Goal: Task Accomplishment & Management: Use online tool/utility

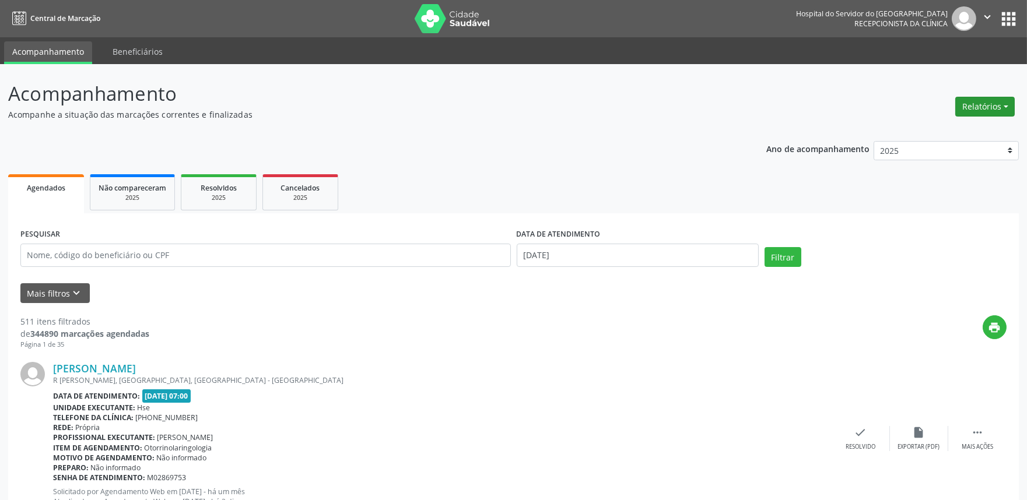
click at [988, 98] on button "Relatórios" at bounding box center [984, 107] width 59 height 20
click at [979, 123] on link "Agendamentos" at bounding box center [952, 131] width 125 height 16
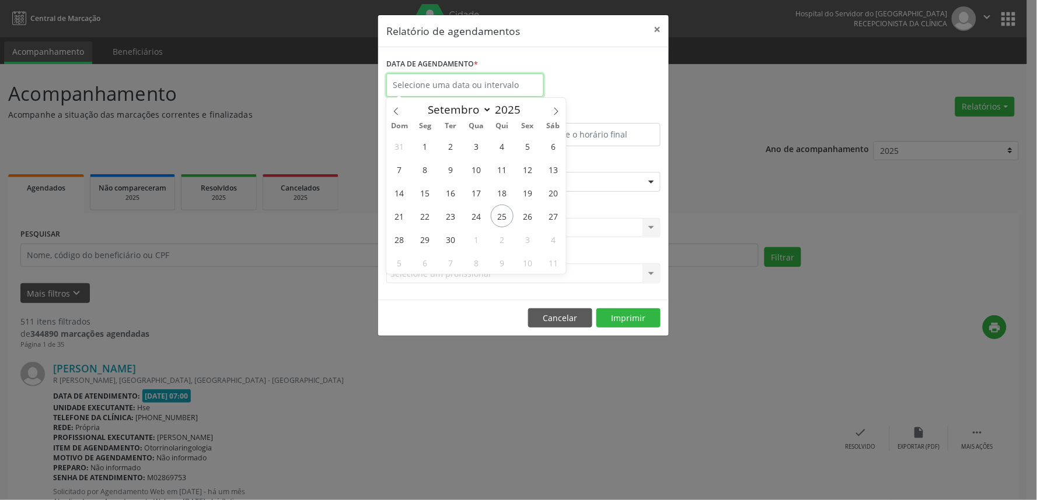
click at [484, 89] on input "text" at bounding box center [464, 84] width 157 height 23
click at [509, 220] on span "25" at bounding box center [502, 216] width 23 height 23
type input "[DATE]"
click at [509, 220] on span "25" at bounding box center [502, 216] width 23 height 23
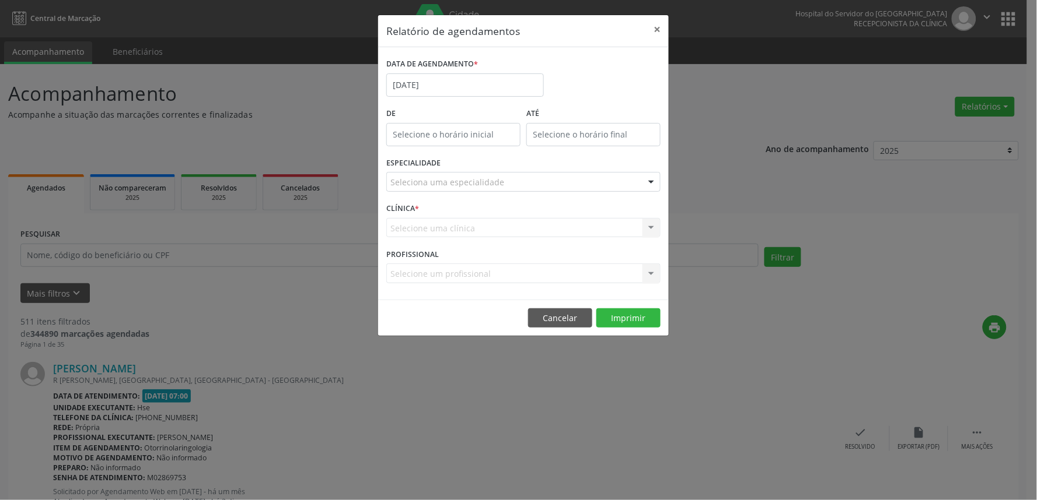
click at [502, 177] on div "Seleciona uma especialidade" at bounding box center [523, 182] width 274 height 20
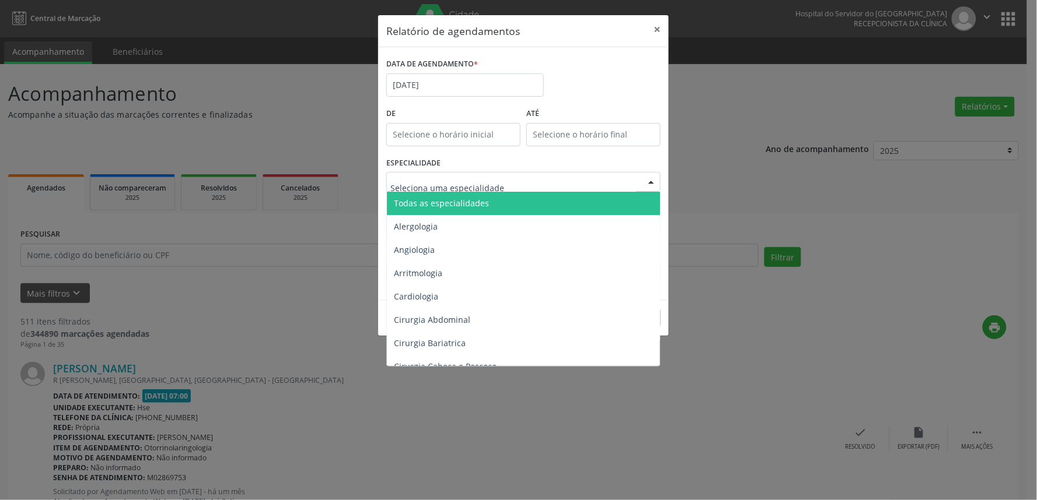
click at [494, 202] on span "Todas as especialidades" at bounding box center [524, 203] width 275 height 23
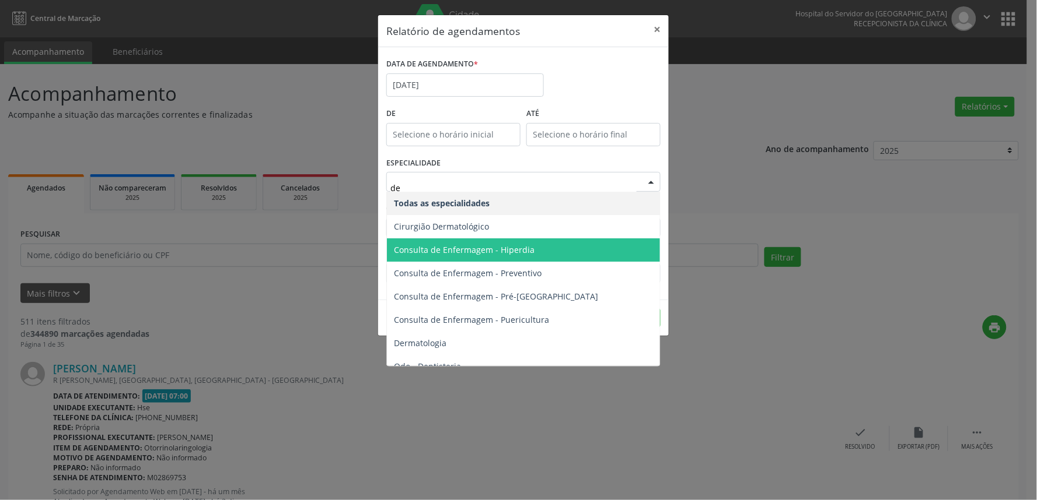
type input "der"
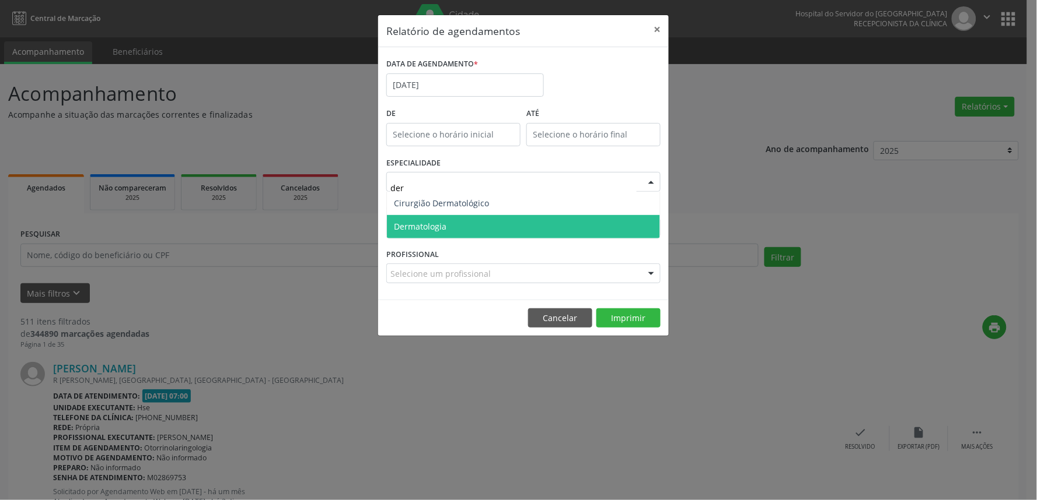
click at [470, 234] on span "Dermatologia" at bounding box center [523, 226] width 273 height 23
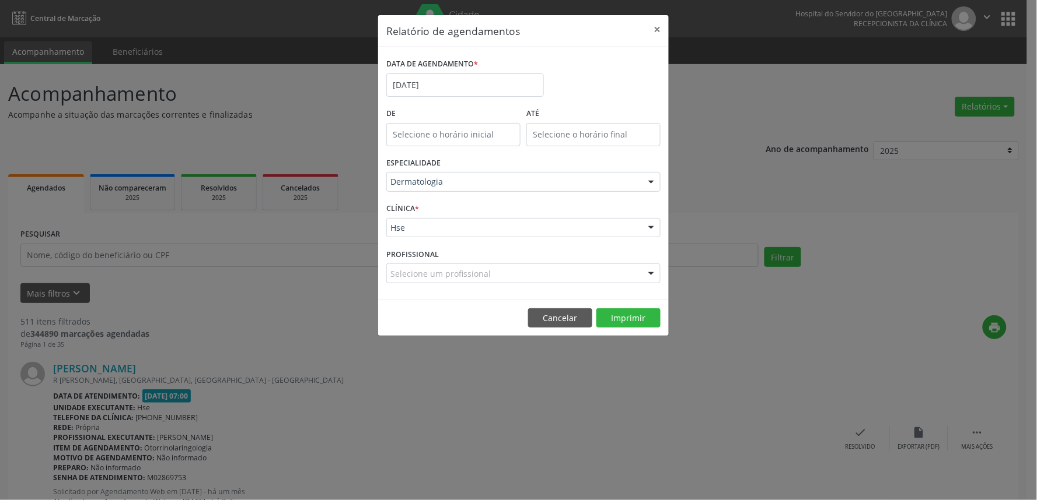
click at [625, 330] on footer "Cancelar Imprimir" at bounding box center [523, 318] width 290 height 37
click at [625, 315] on button "Imprimir" at bounding box center [628, 319] width 64 height 20
click at [533, 305] on footer "Cancelar Imprimir" at bounding box center [523, 318] width 290 height 37
click at [537, 306] on footer "Cancelar Imprimir" at bounding box center [523, 318] width 290 height 37
click at [535, 323] on button "Cancelar" at bounding box center [560, 319] width 64 height 20
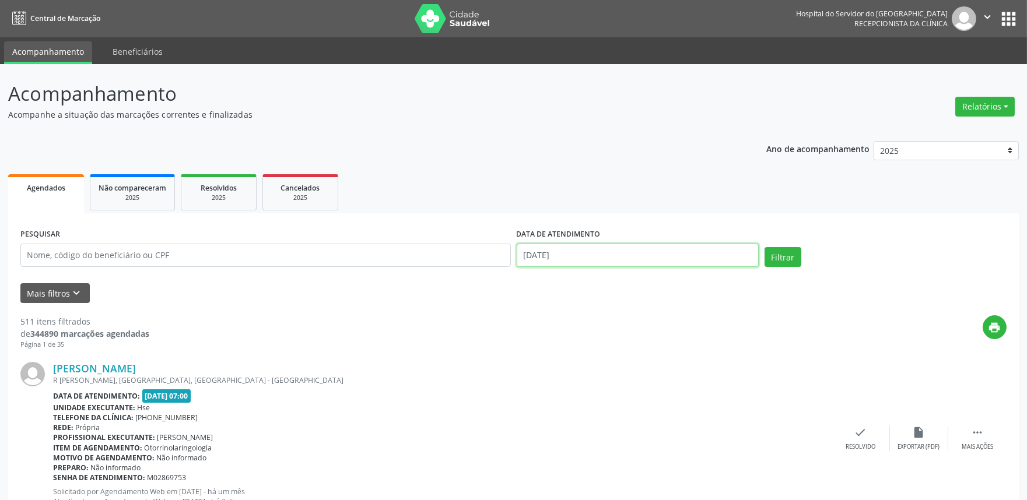
click at [609, 251] on input "[DATE]" at bounding box center [638, 255] width 242 height 23
click at [432, 251] on input "text" at bounding box center [265, 255] width 491 height 23
type input "[PERSON_NAME] da [PERSON_NAME]"
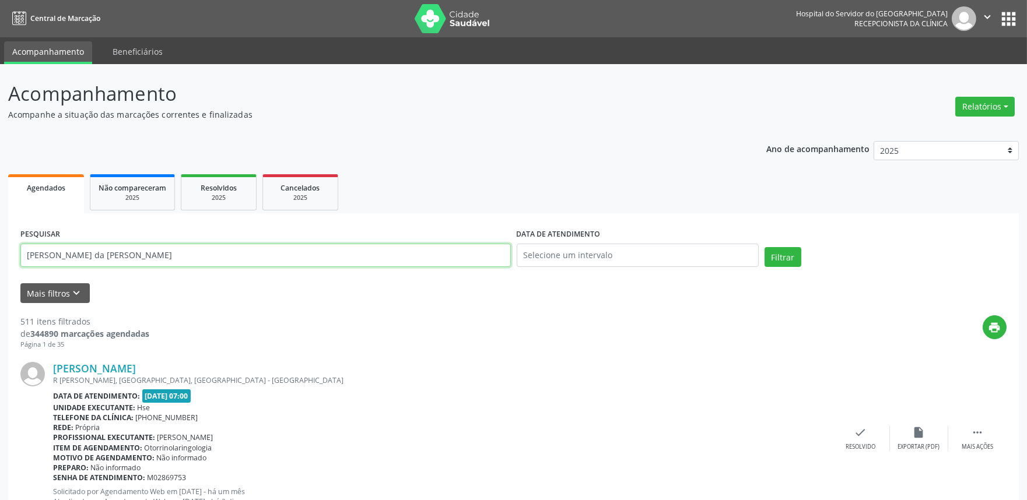
click at [765, 247] on button "Filtrar" at bounding box center [783, 257] width 37 height 20
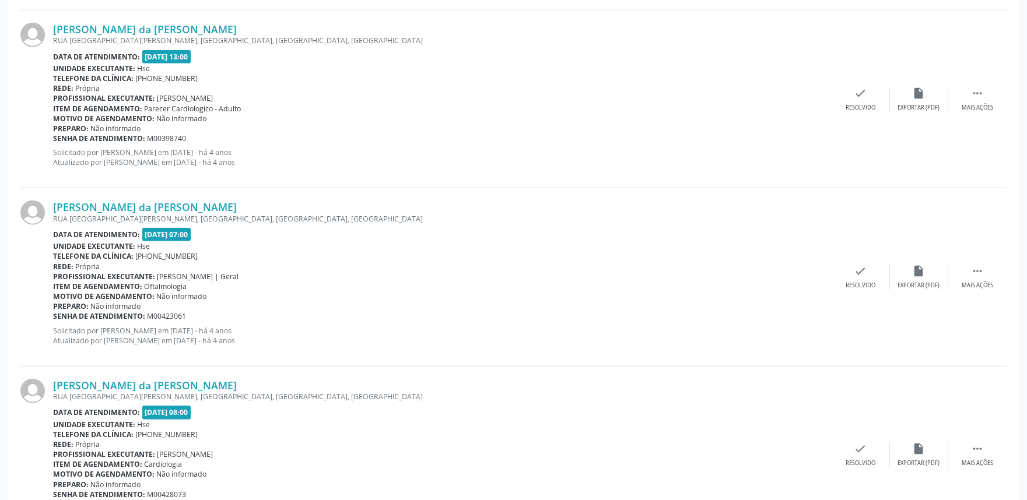
scroll to position [2574, 0]
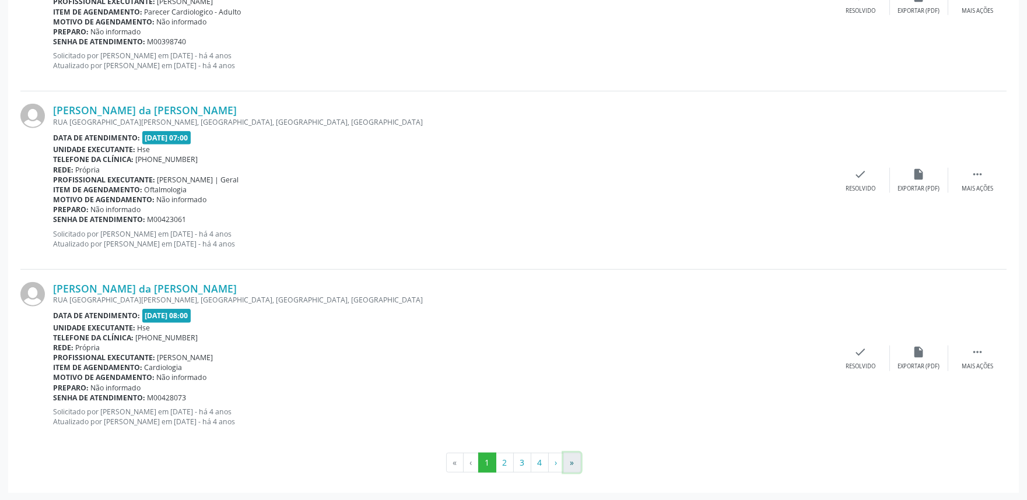
click at [572, 465] on button "»" at bounding box center [571, 463] width 17 height 20
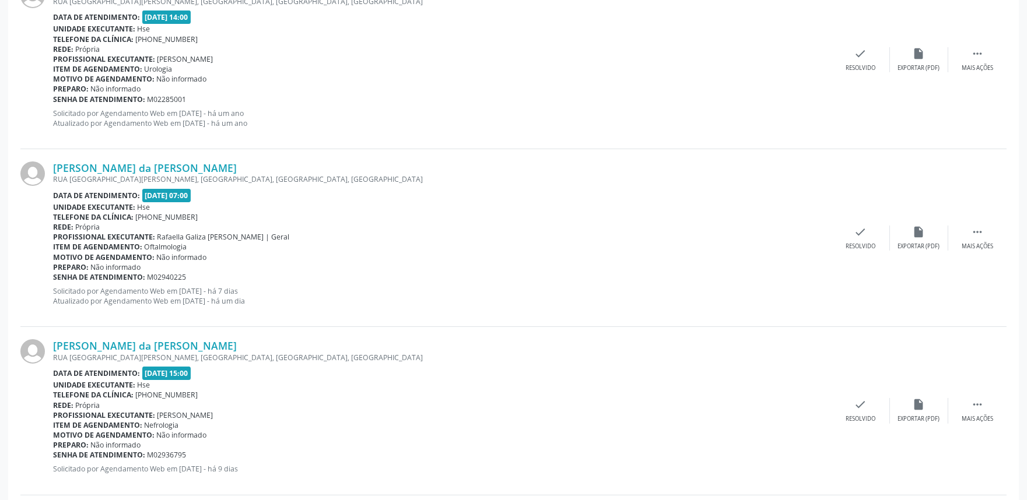
scroll to position [384, 0]
